Goal: Task Accomplishment & Management: Manage account settings

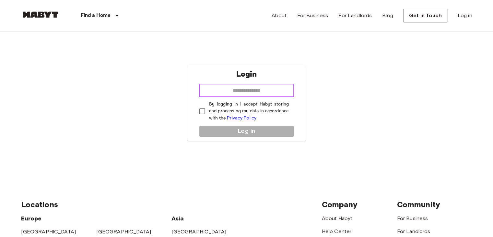
click at [262, 94] on input "email" at bounding box center [246, 90] width 95 height 13
type input "**********"
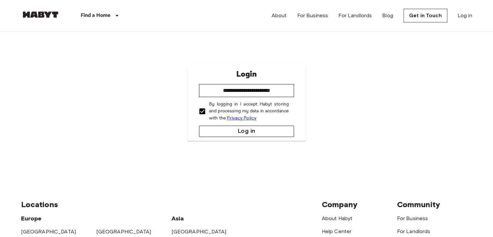
click at [245, 134] on button "Log in" at bounding box center [246, 130] width 95 height 11
